Goal: Register for event/course

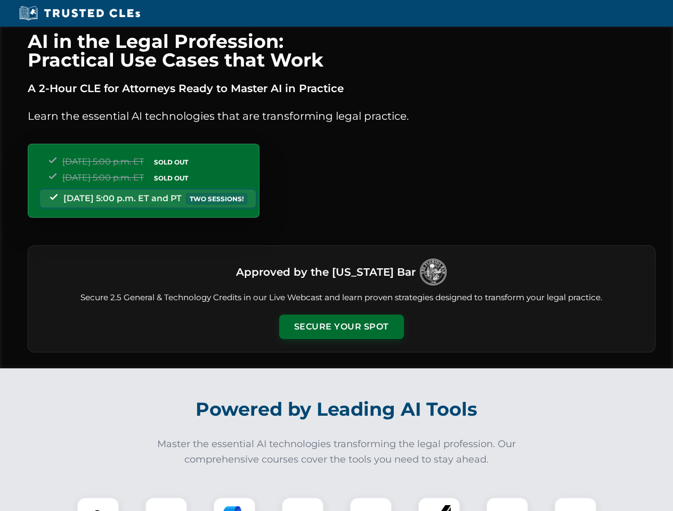
click at [341, 327] on button "Secure Your Spot" at bounding box center [341, 327] width 125 height 25
click at [98, 505] on img at bounding box center [98, 518] width 31 height 31
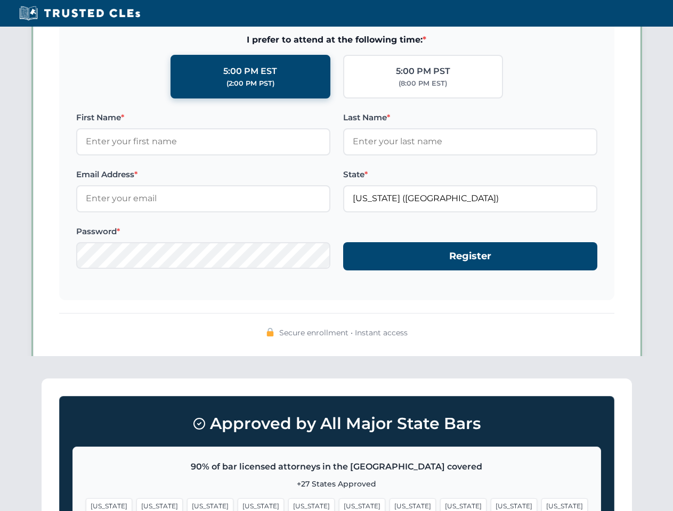
click at [389, 505] on span "[US_STATE]" at bounding box center [412, 506] width 46 height 15
click at [491, 505] on span "[US_STATE]" at bounding box center [514, 506] width 46 height 15
